Goal: Task Accomplishment & Management: Complete application form

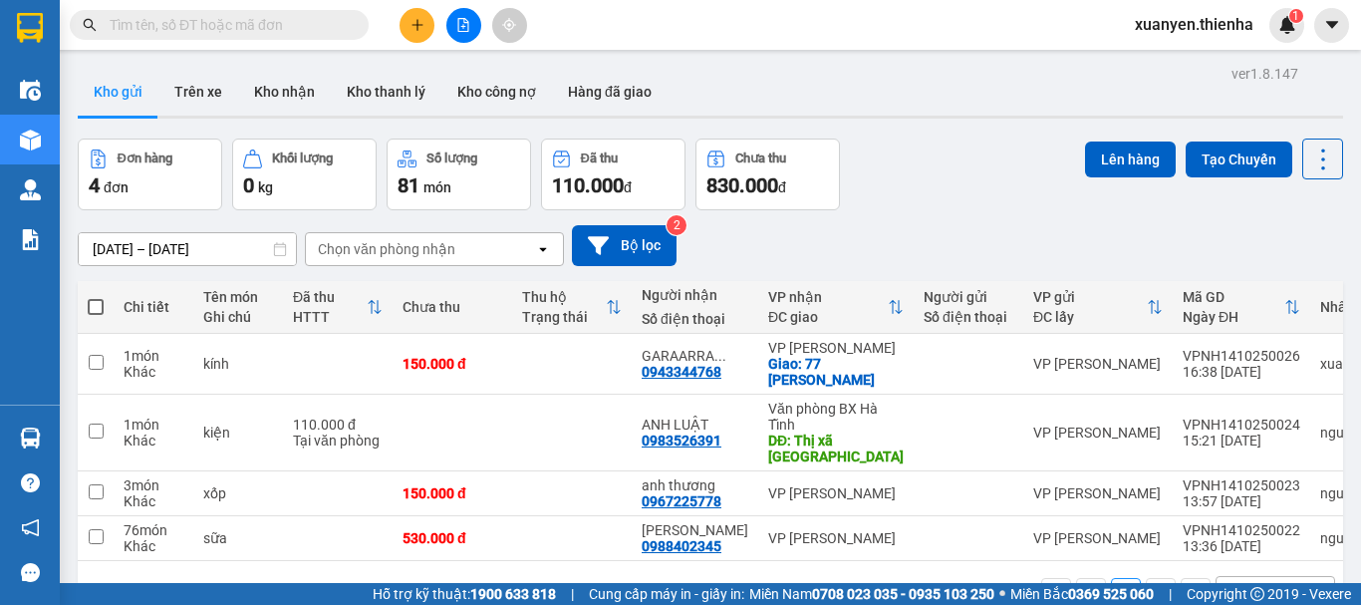
click at [415, 14] on button at bounding box center [416, 25] width 35 height 35
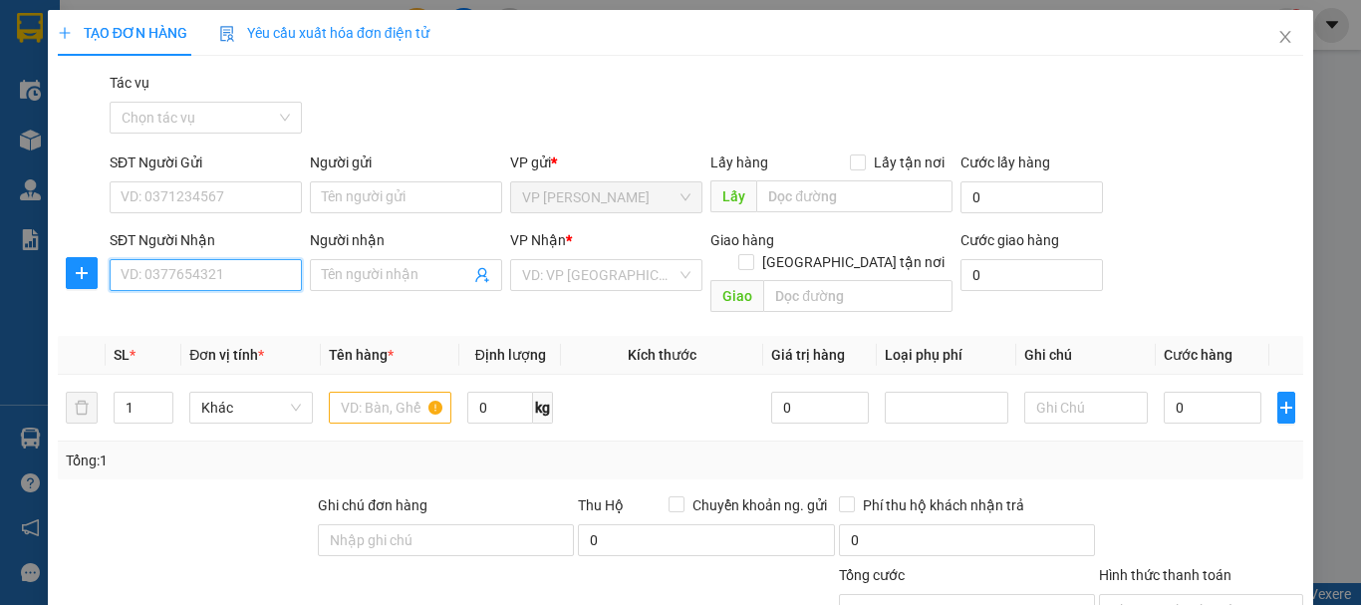
click at [206, 275] on input "SĐT Người Nhận" at bounding box center [206, 275] width 192 height 32
type input "0989733461"
click at [213, 318] on div "0989733461 - a hai" at bounding box center [204, 315] width 166 height 22
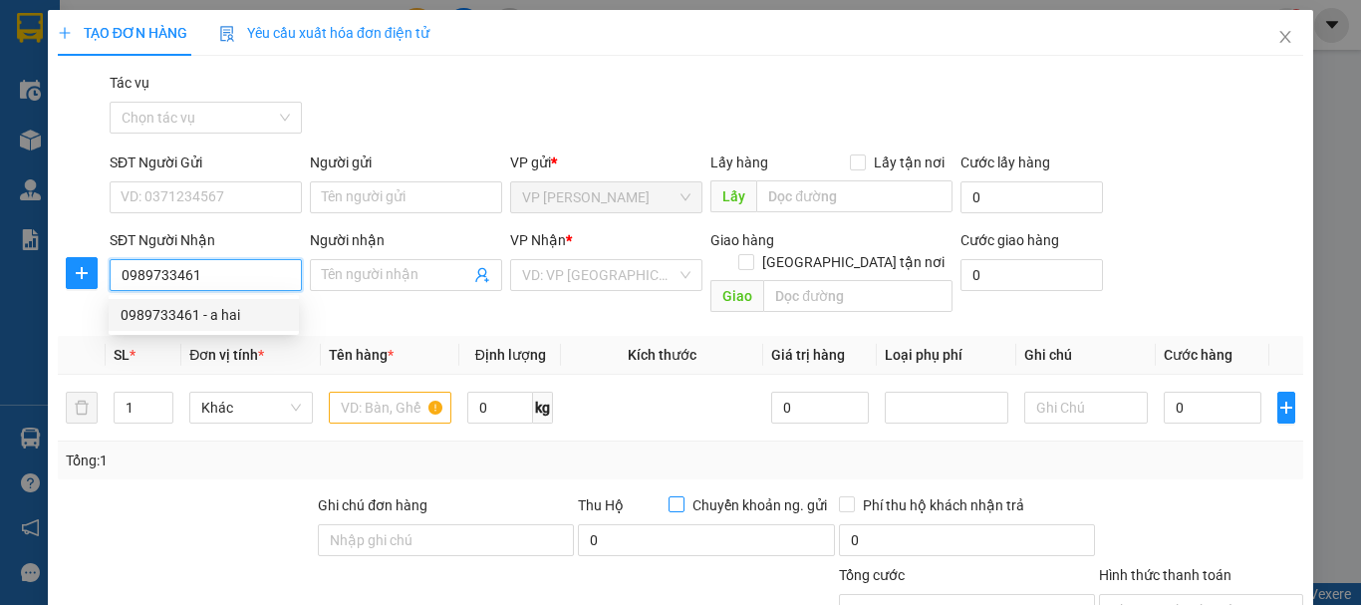
type input "a hai"
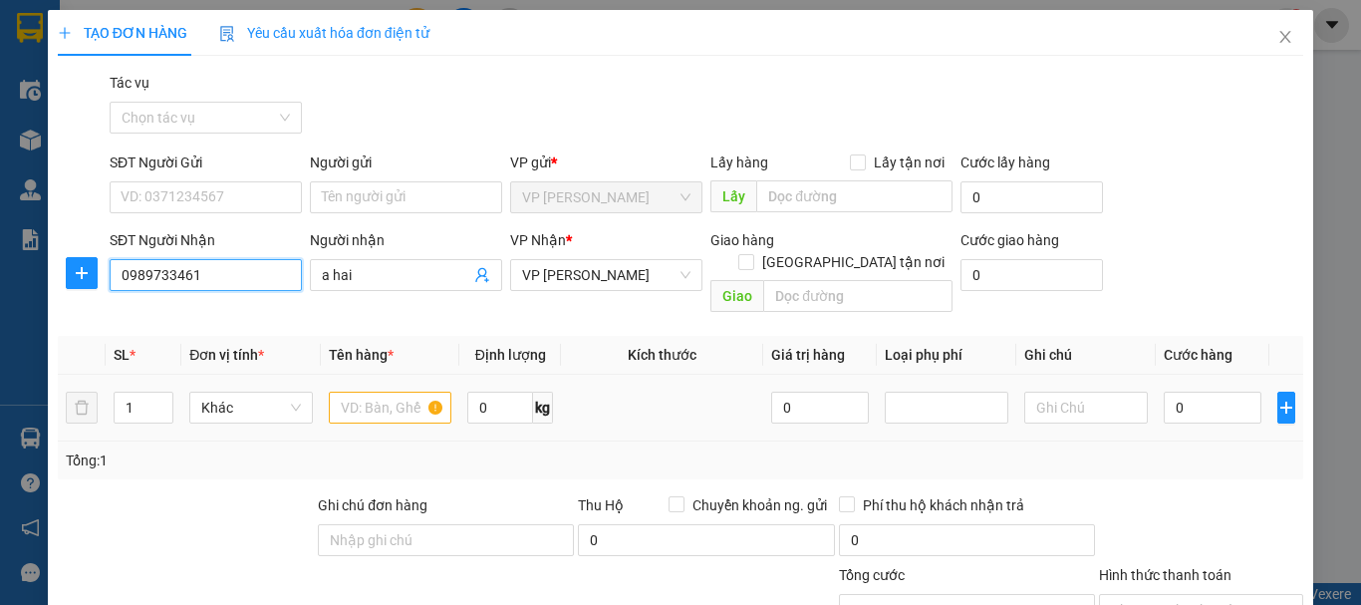
type input "0989733461"
click at [350, 391] on input "text" at bounding box center [391, 407] width 124 height 32
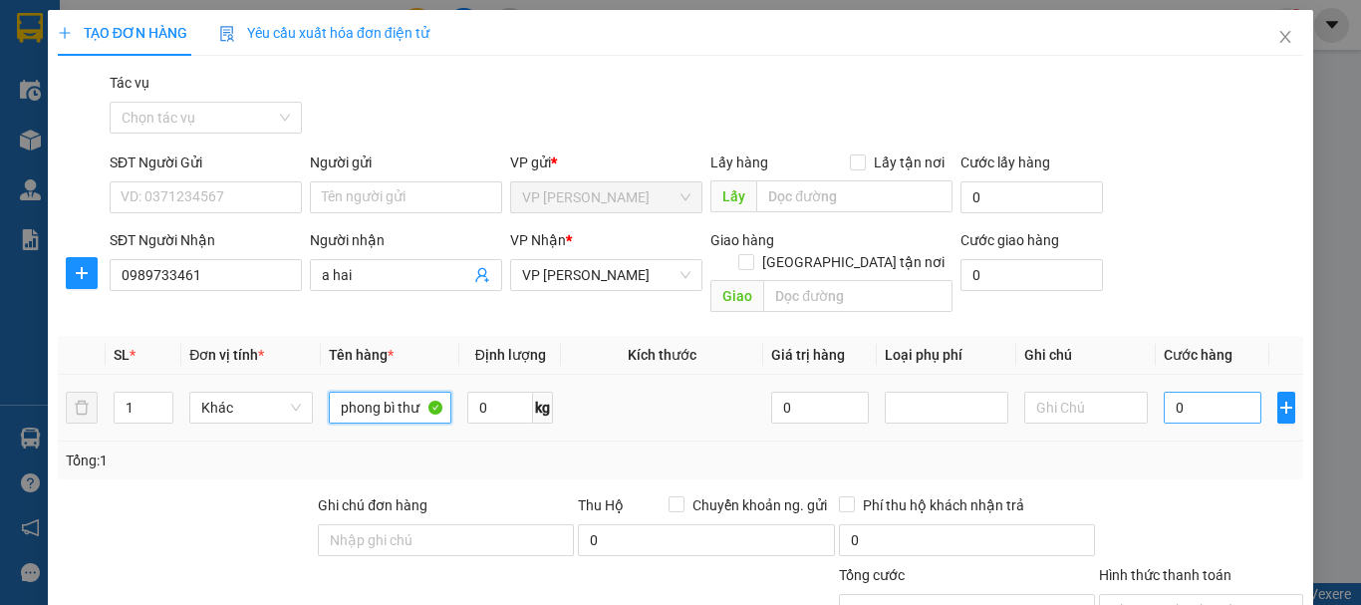
type input "phong bì thư"
click at [1225, 391] on input "0" at bounding box center [1212, 407] width 98 height 32
type input "4"
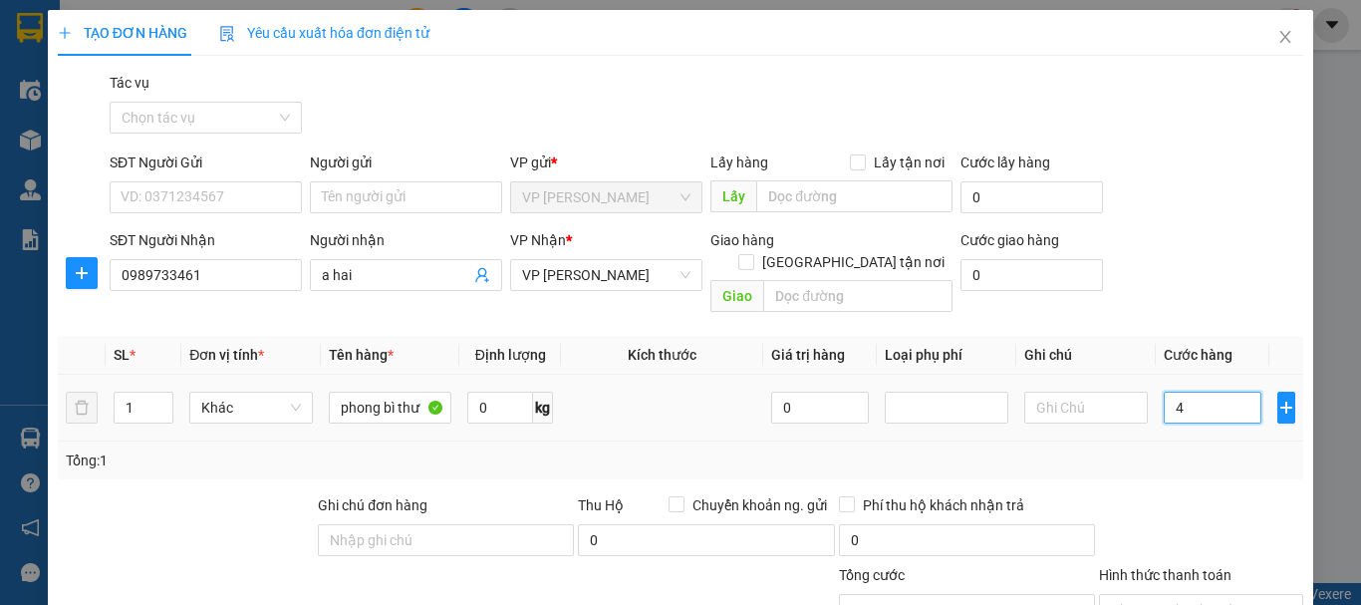
type input "40"
type input "400"
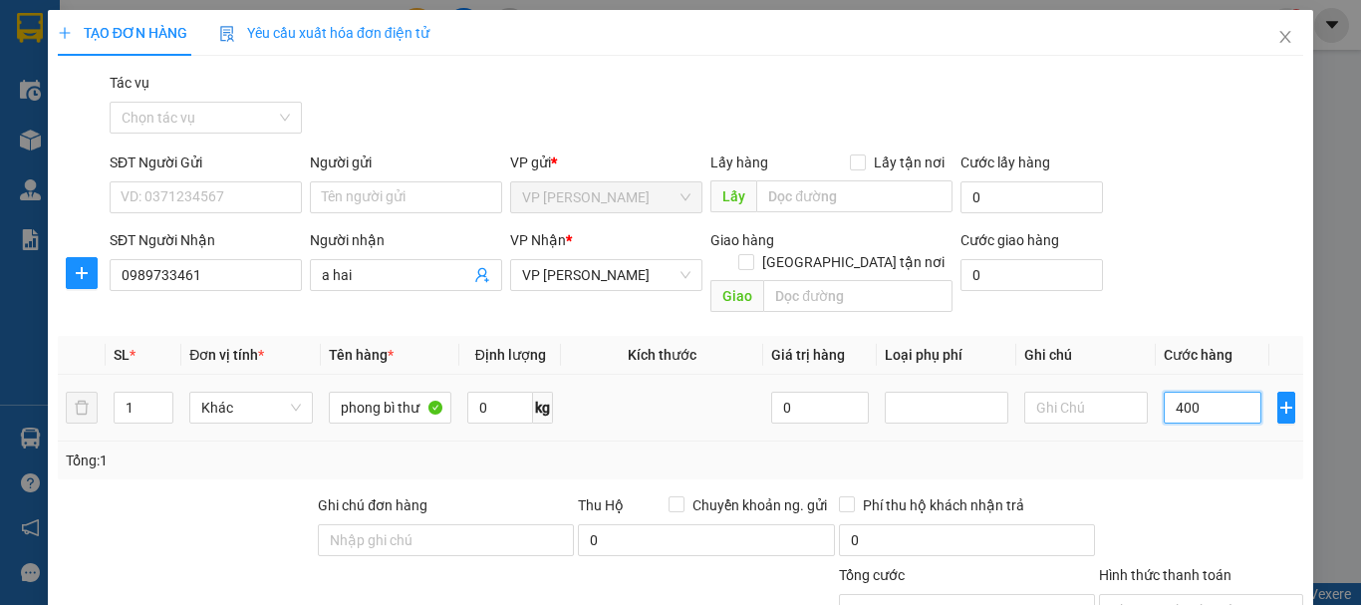
type input "400"
type input "4.000"
type input "40.000"
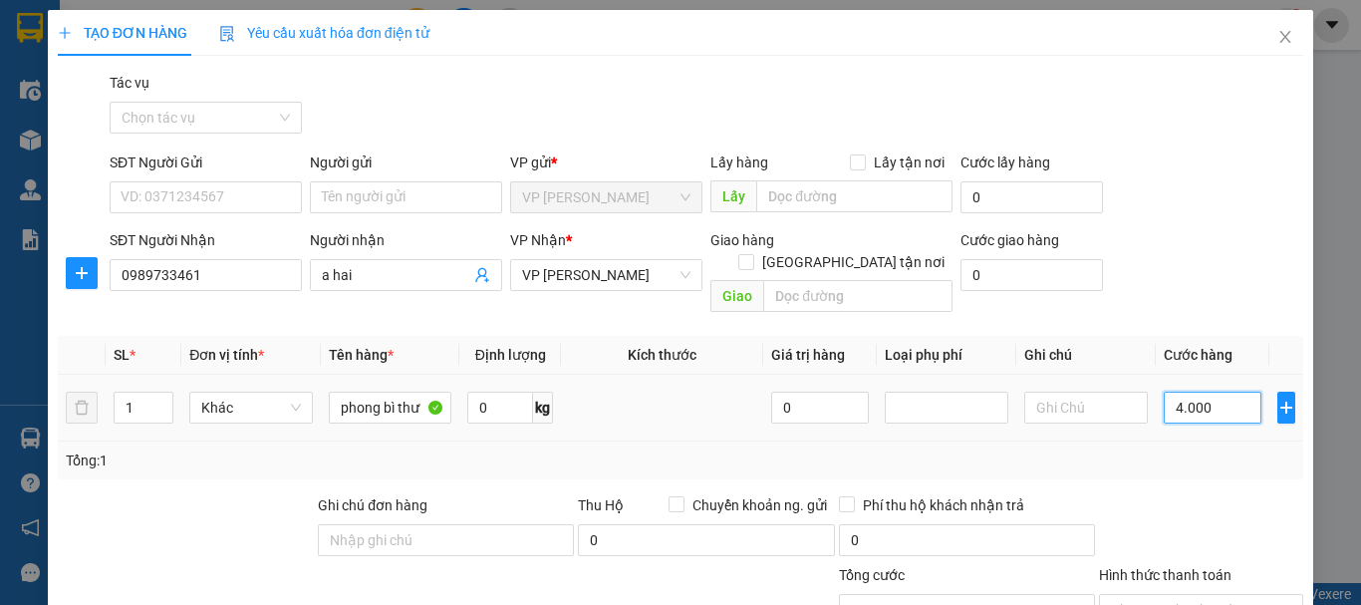
type input "40.000"
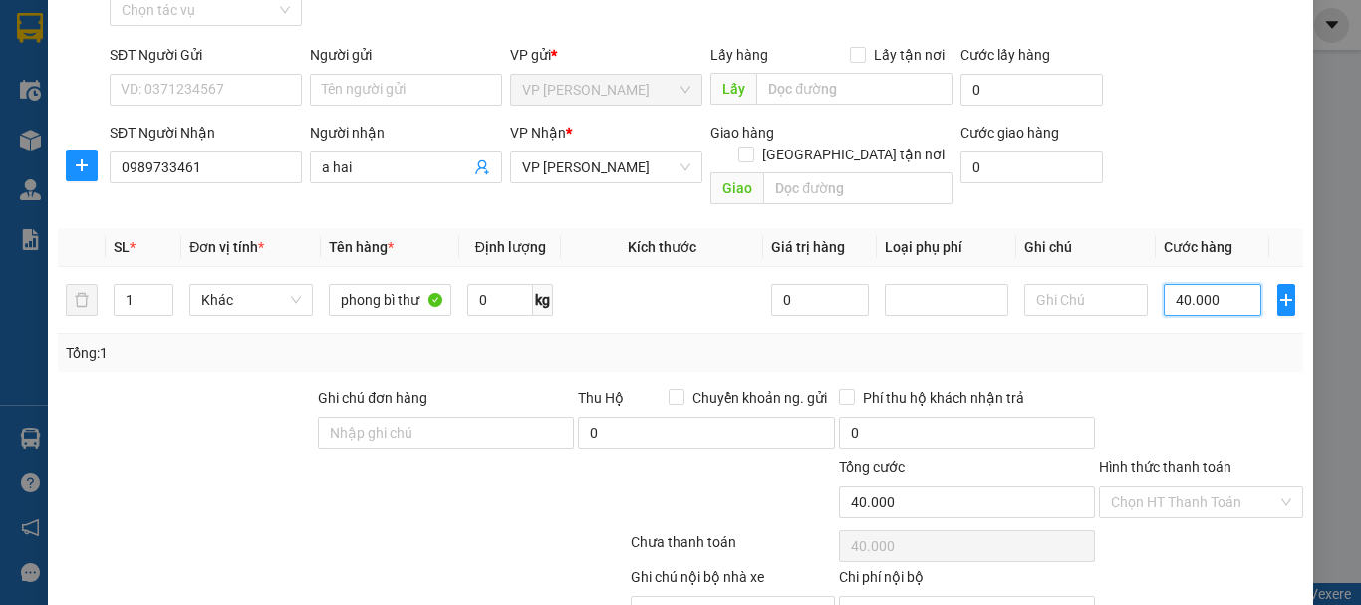
scroll to position [194, 0]
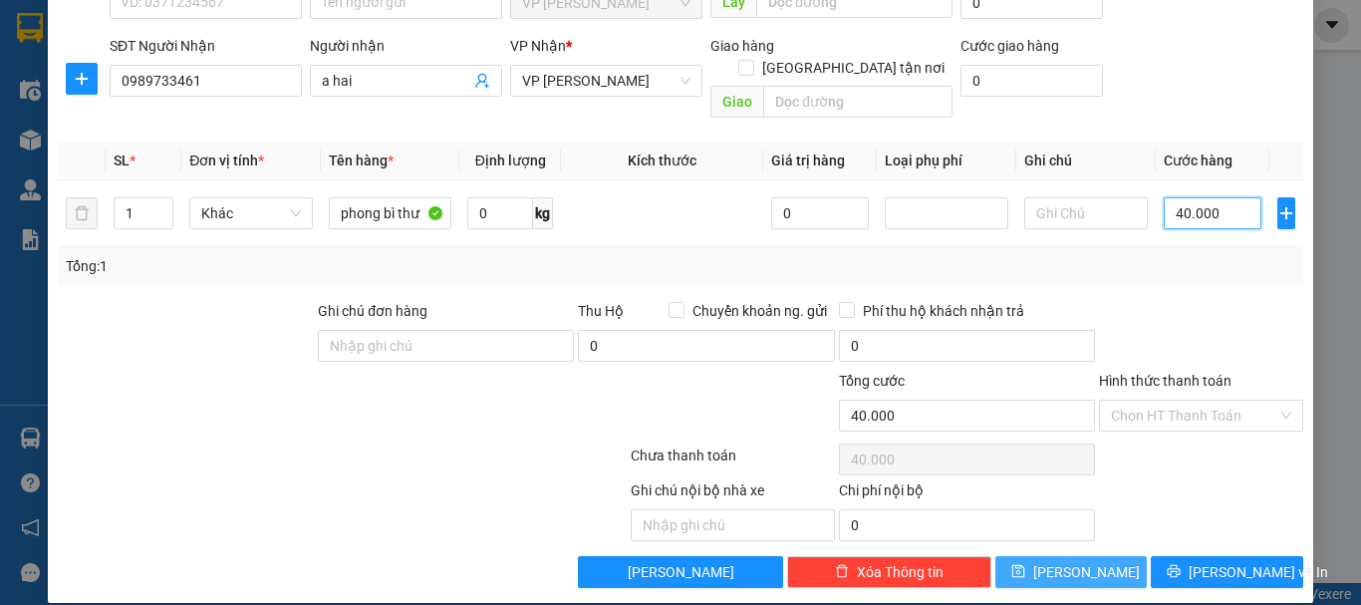
type input "40.000"
click at [1062, 561] on span "Lưu" at bounding box center [1086, 572] width 107 height 22
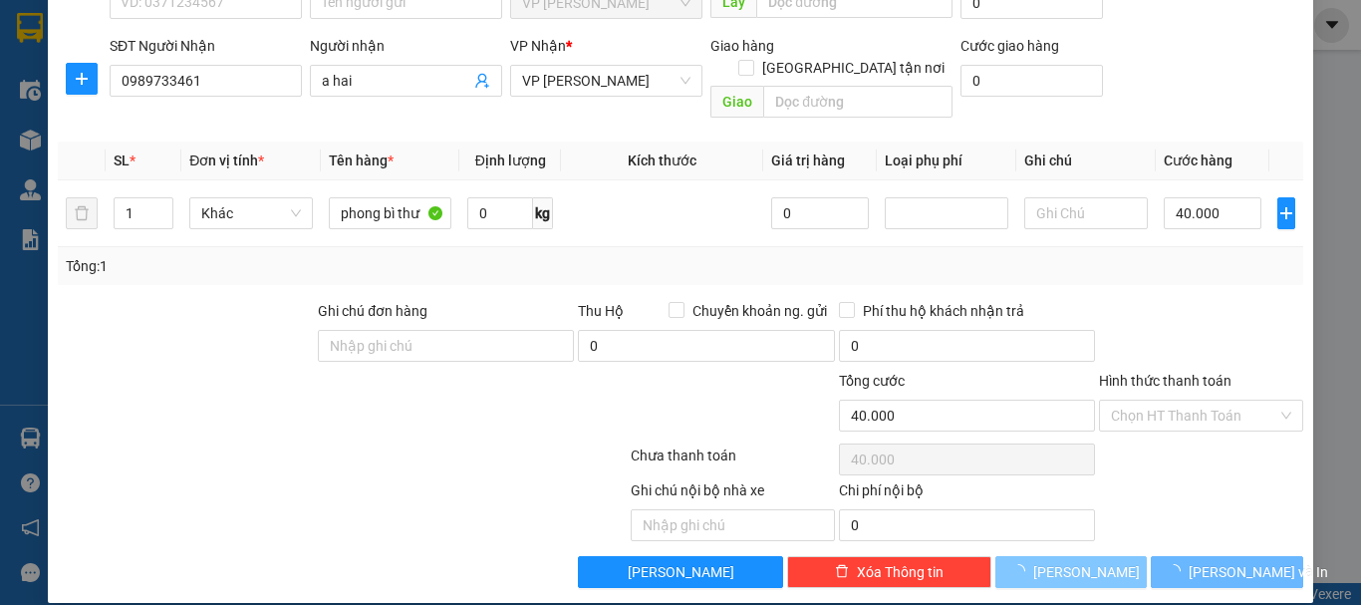
type input "0"
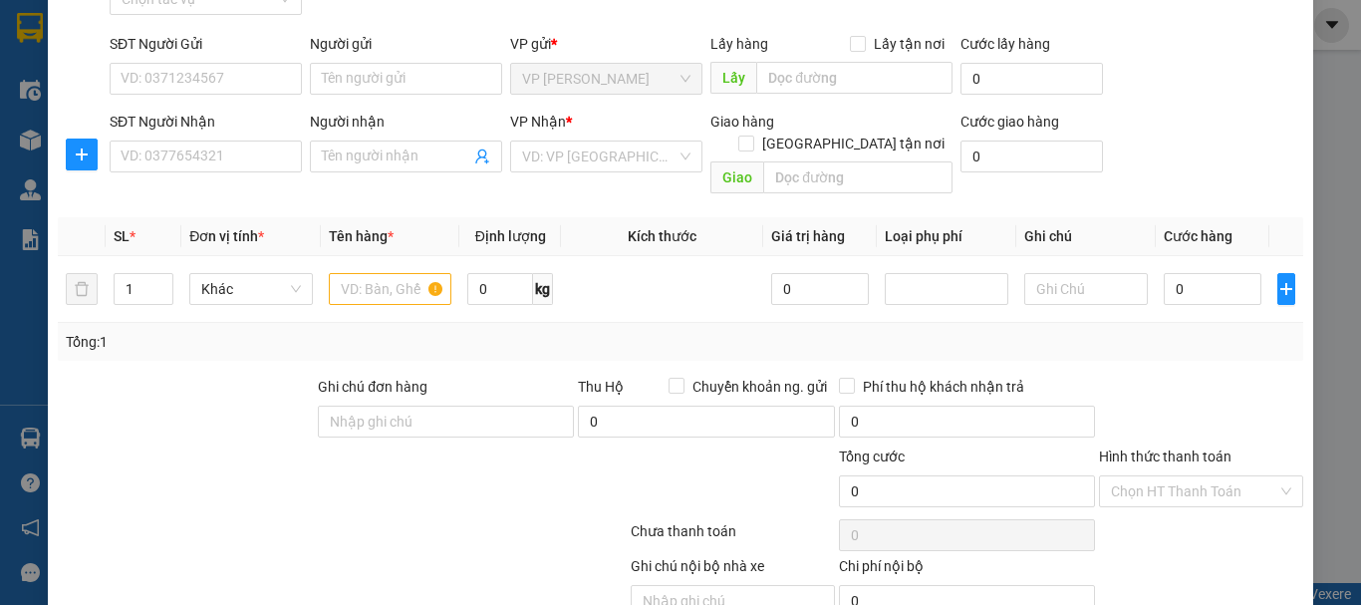
scroll to position [0, 0]
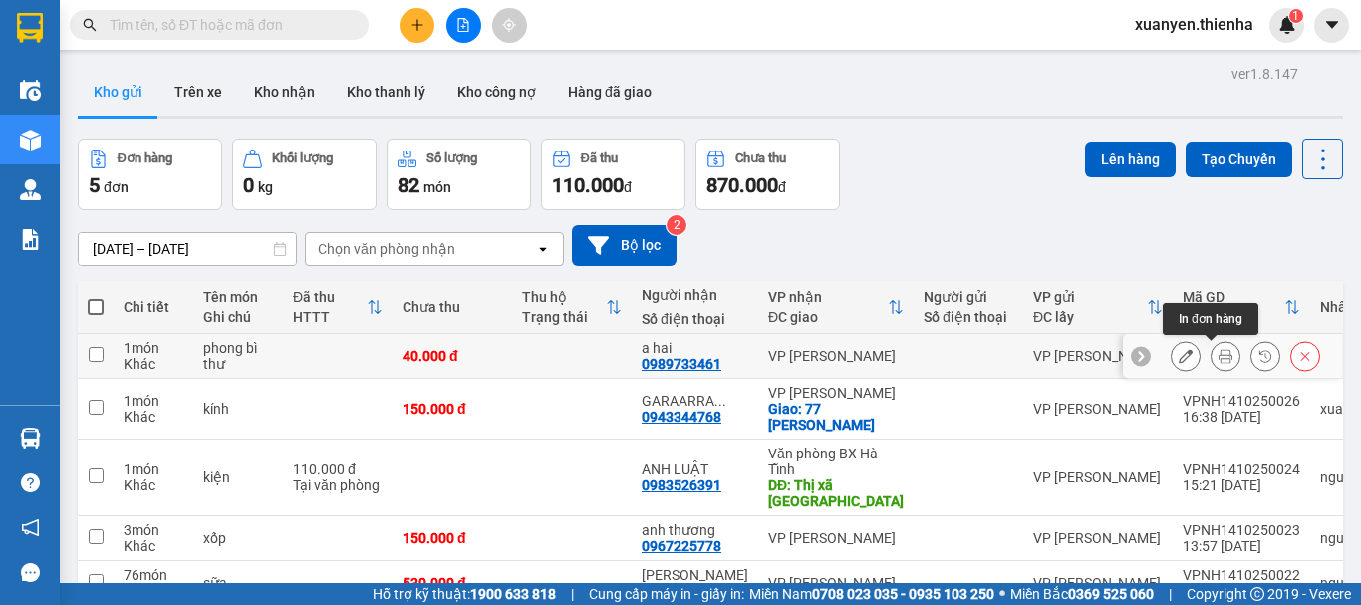
click at [1211, 354] on button at bounding box center [1225, 356] width 28 height 35
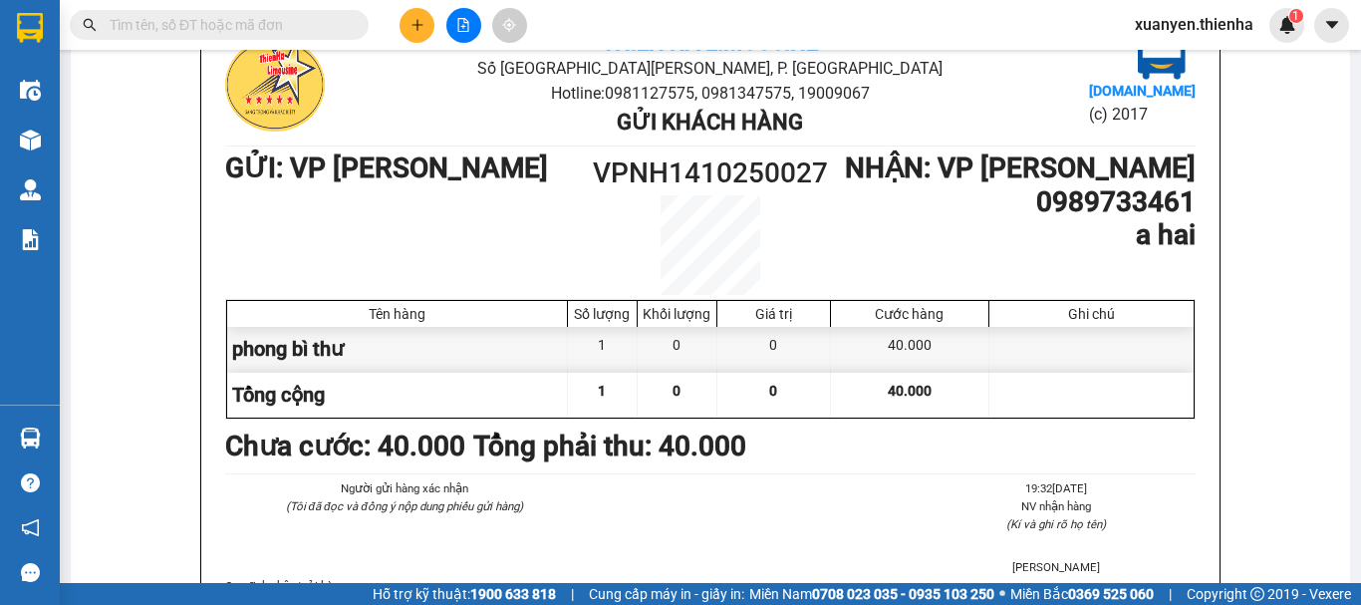
scroll to position [199, 0]
